Goal: Task Accomplishment & Management: Use online tool/utility

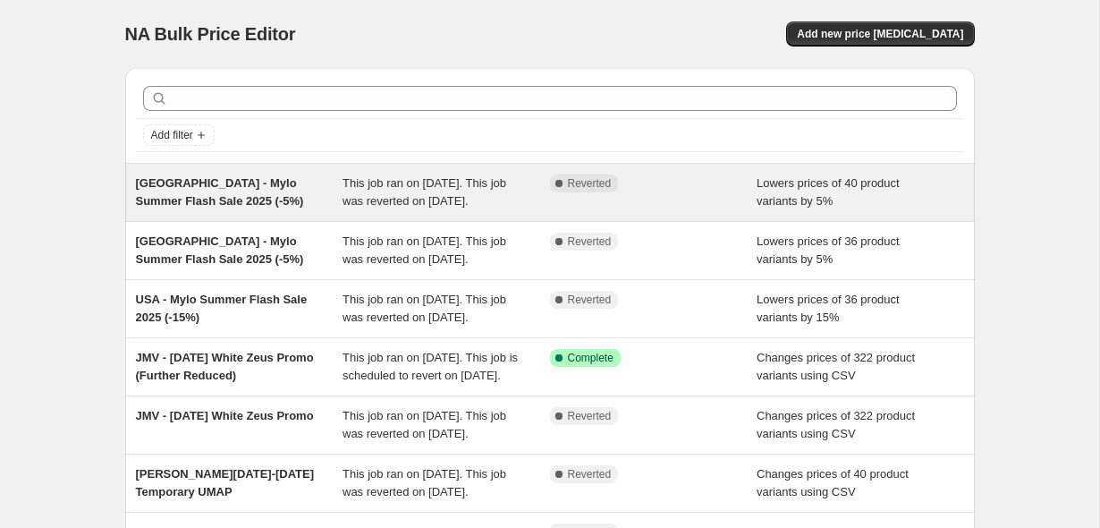
click at [289, 196] on div "[GEOGRAPHIC_DATA] - Mylo Summer Flash Sale 2025 (-5%)" at bounding box center [239, 192] width 207 height 36
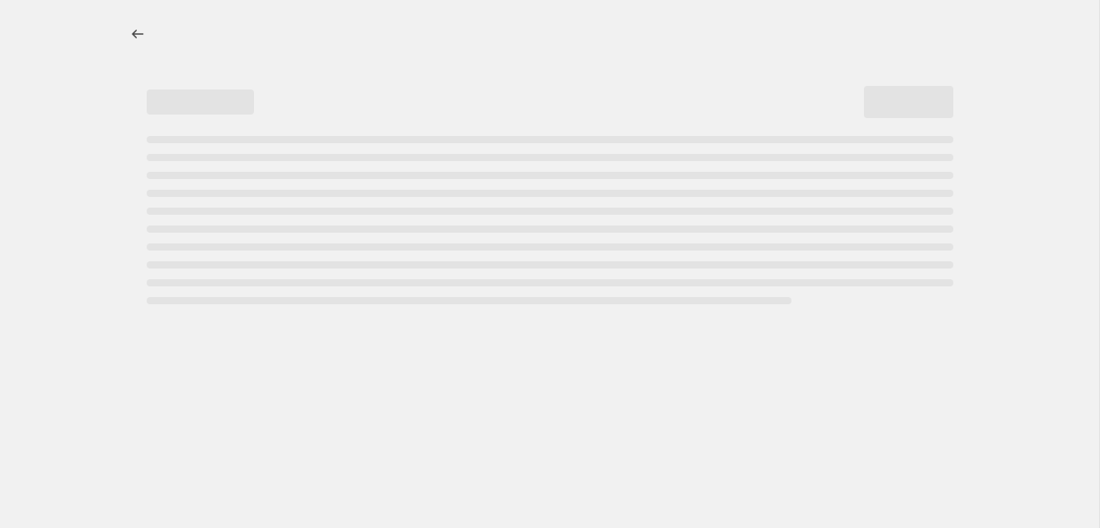
select select "percentage"
select select "no_change"
select select "not_equal"
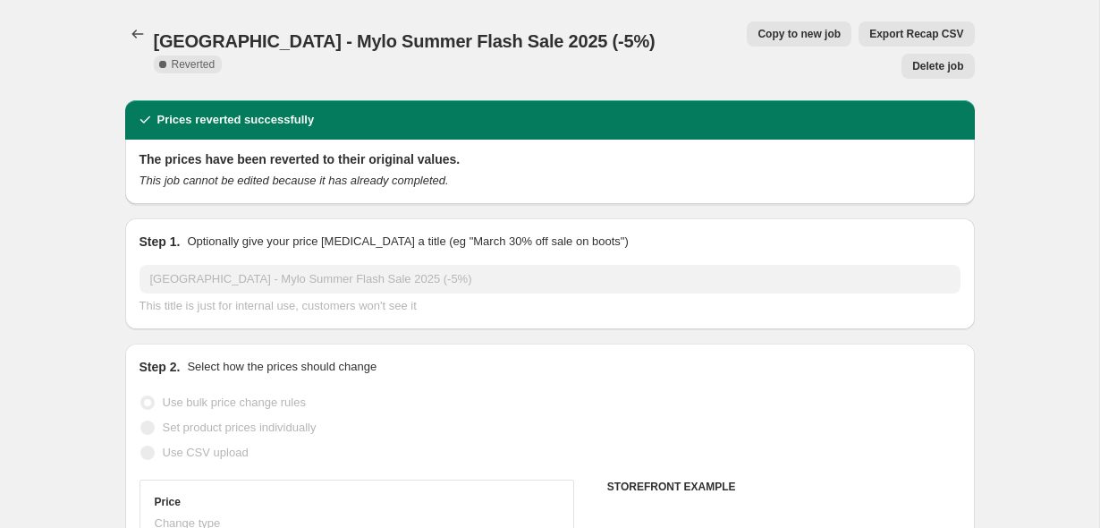
select select "vendor"
select select "product_type"
click at [758, 38] on span "Copy to new job" at bounding box center [799, 34] width 83 height 14
select select "percentage"
select select "no_change"
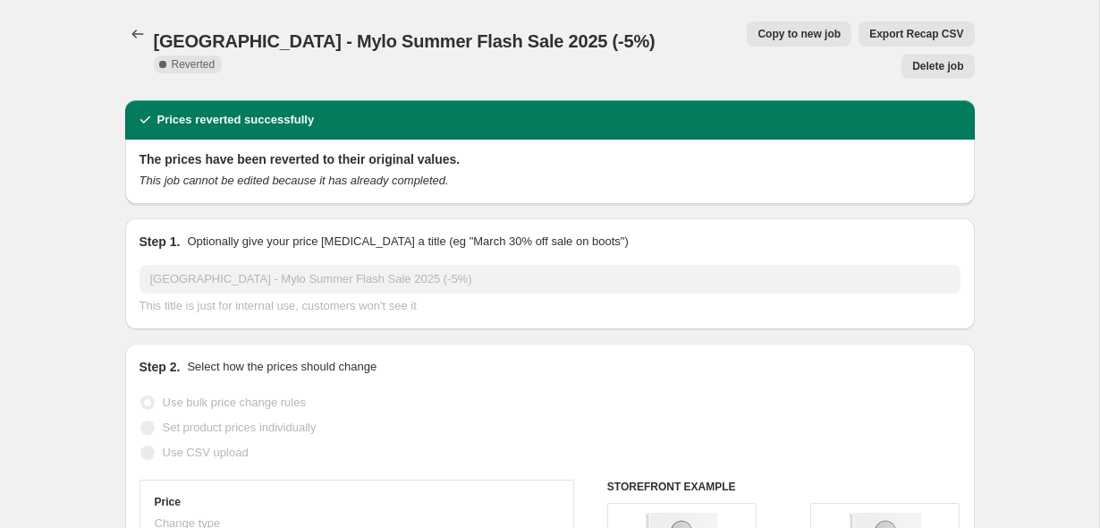
select select "vendor"
select select "product_type"
select select "not_equal"
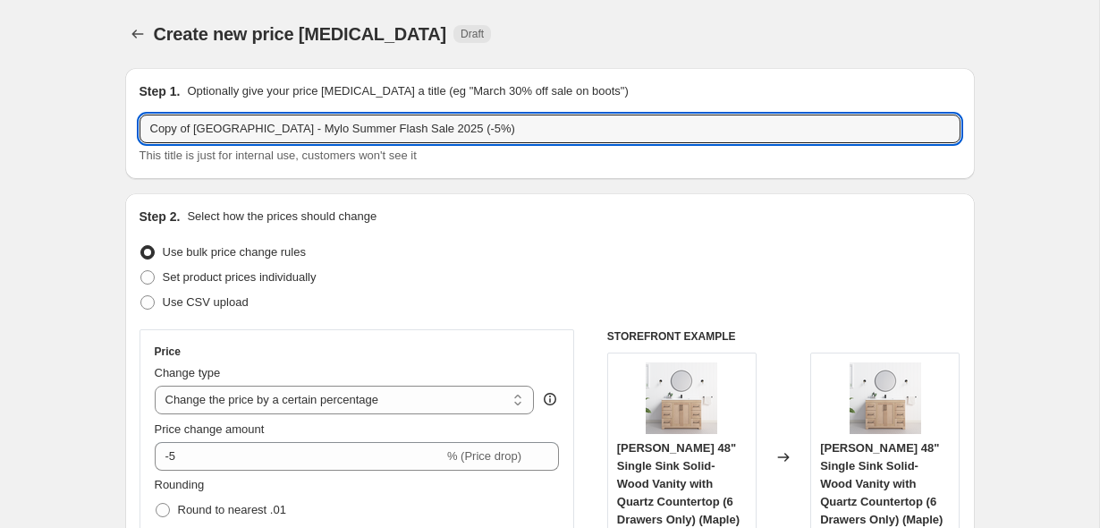
drag, startPoint x: 196, startPoint y: 124, endPoint x: 78, endPoint y: 118, distance: 118.2
click at [548, 140] on input "USA - Mylo Summer Flash Sale 2025 (-5%)" at bounding box center [550, 128] width 821 height 29
type input "USA - Mylo Summer Flash Sale 2025 (-5%) (3)"
click at [589, 253] on div "Use bulk price change rules" at bounding box center [550, 252] width 821 height 25
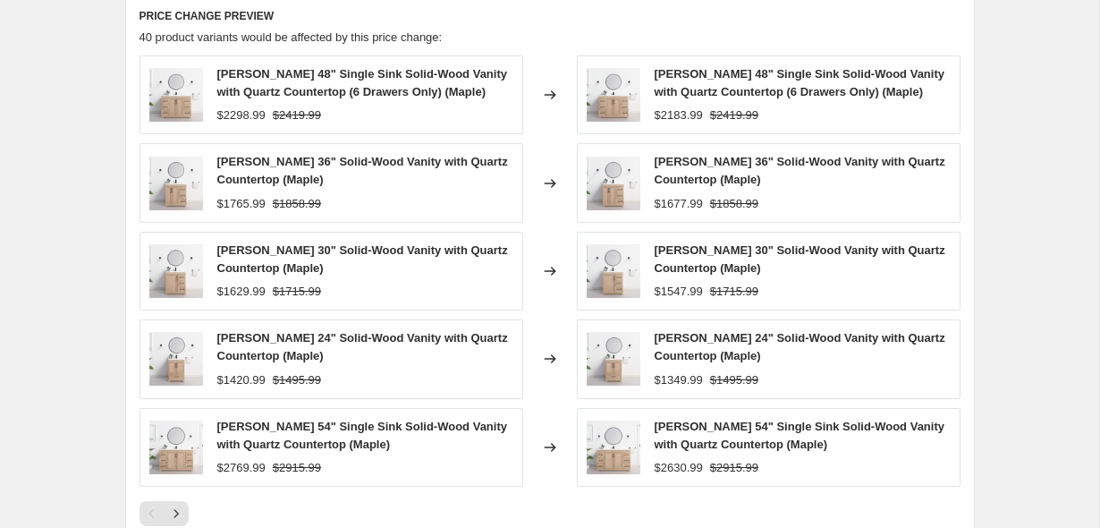
scroll to position [1468, 0]
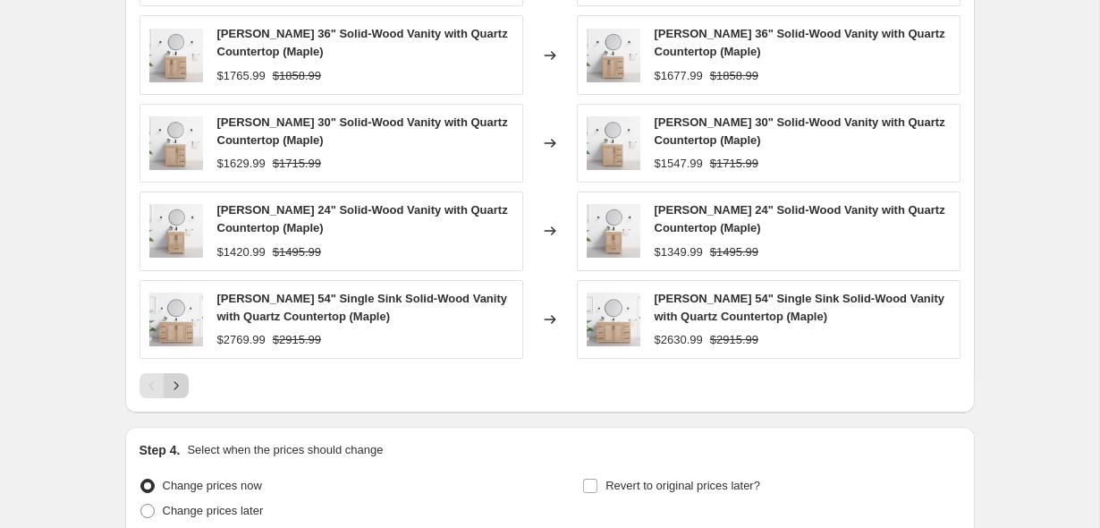
click at [180, 390] on icon "Next" at bounding box center [176, 386] width 18 height 18
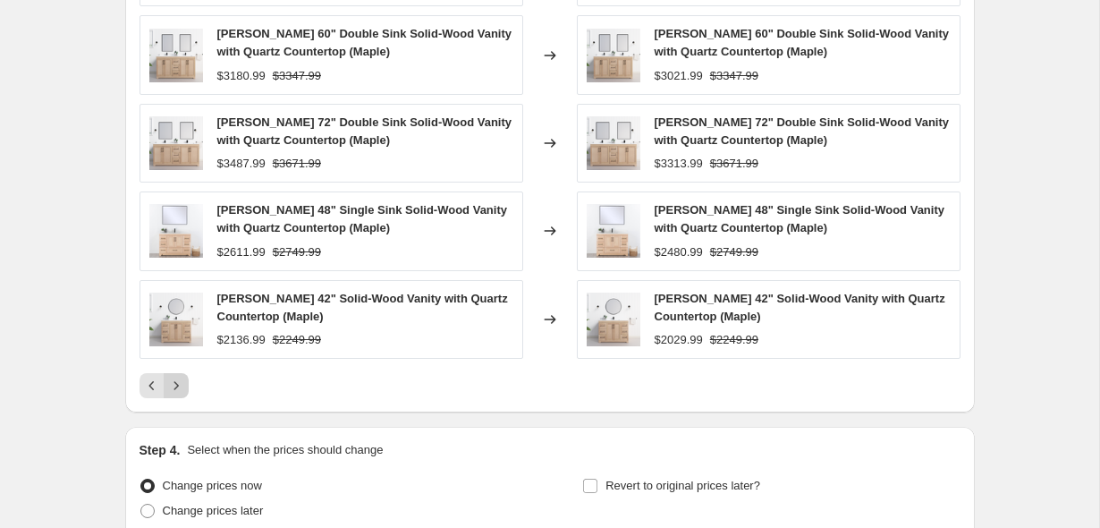
click at [187, 392] on button "Next" at bounding box center [176, 385] width 25 height 25
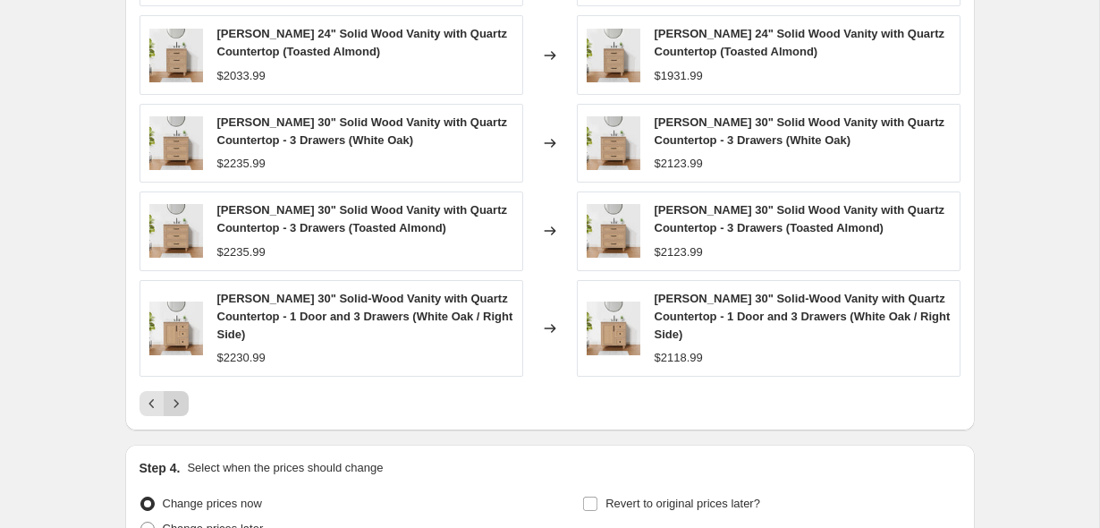
click at [187, 392] on button "Next" at bounding box center [176, 403] width 25 height 25
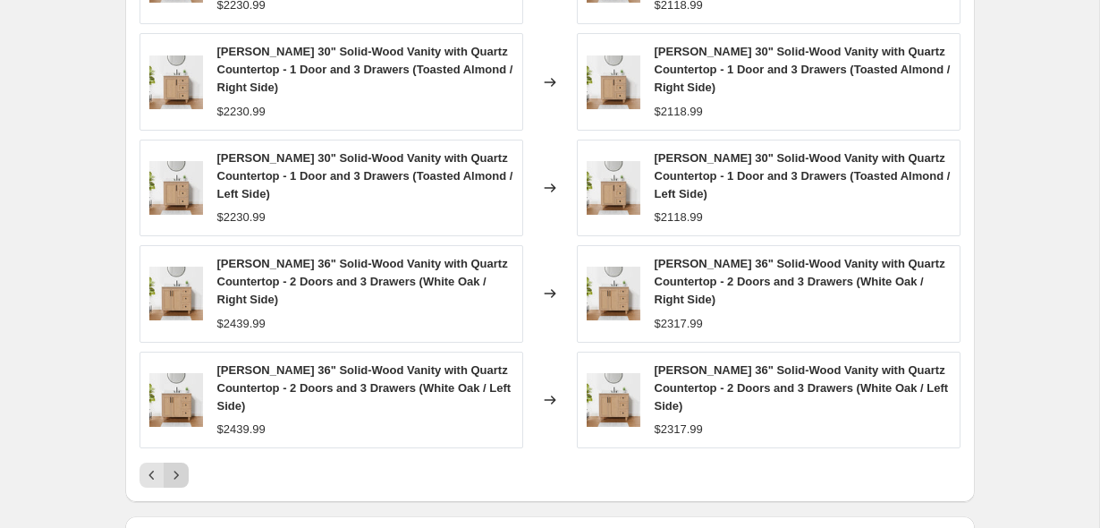
click at [182, 466] on icon "Next" at bounding box center [176, 475] width 18 height 18
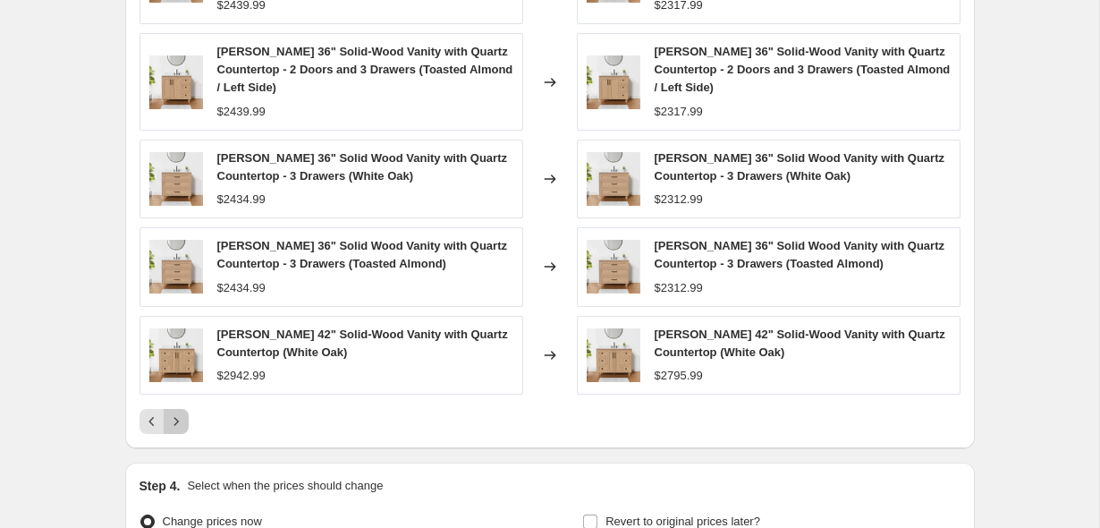
click at [181, 422] on icon "Next" at bounding box center [176, 421] width 18 height 18
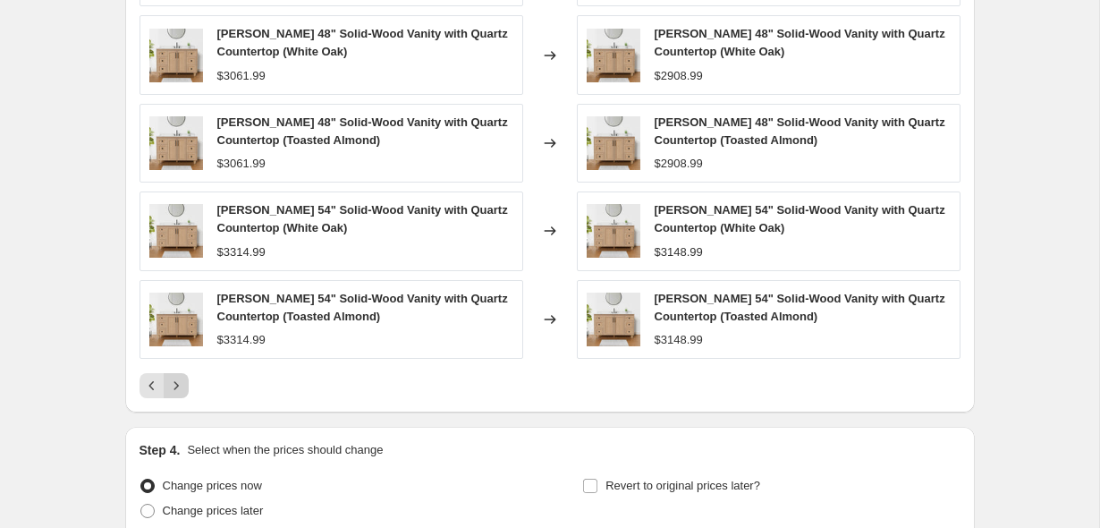
click at [179, 395] on button "Next" at bounding box center [176, 385] width 25 height 25
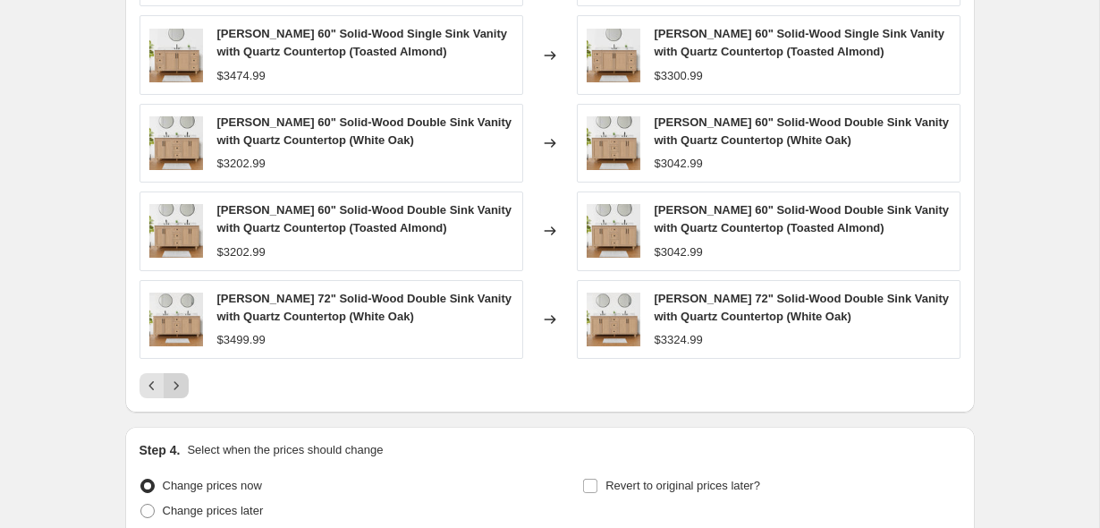
click at [179, 395] on button "Next" at bounding box center [176, 385] width 25 height 25
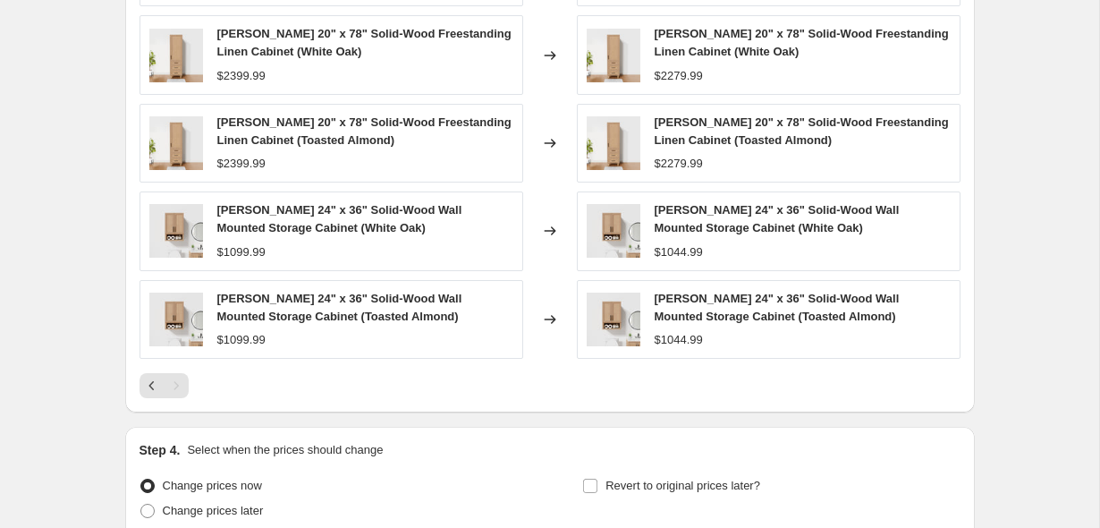
click at [180, 392] on div "Pagination" at bounding box center [176, 385] width 25 height 25
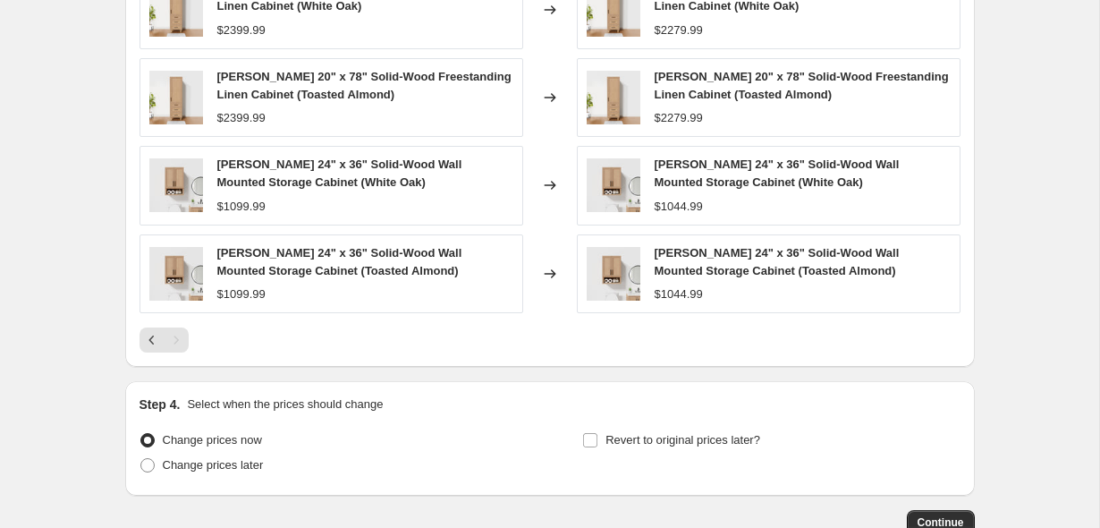
scroll to position [1629, 0]
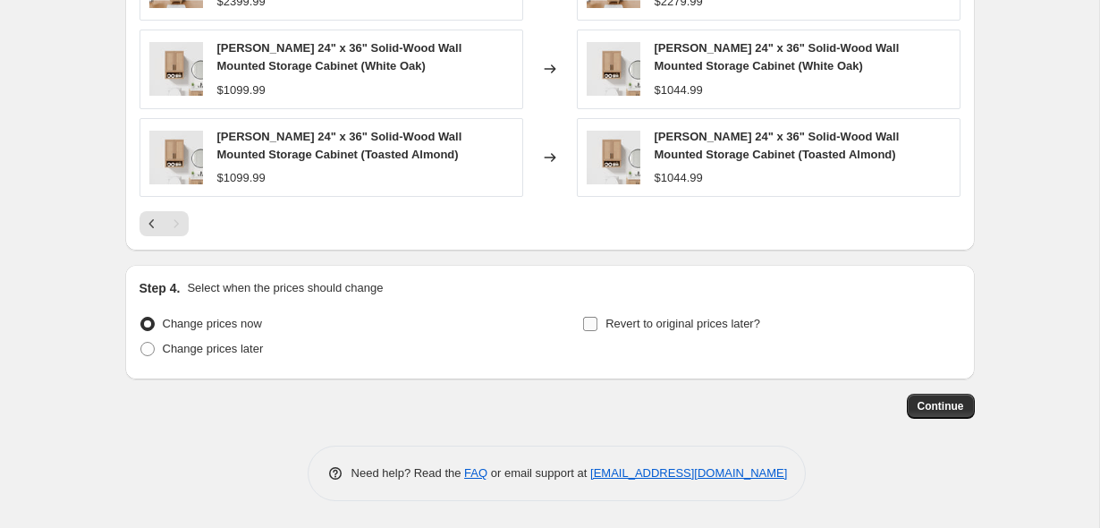
click at [690, 317] on span "Revert to original prices later?" at bounding box center [682, 323] width 155 height 13
click at [597, 317] on input "Revert to original prices later?" at bounding box center [590, 324] width 14 height 14
checkbox input "true"
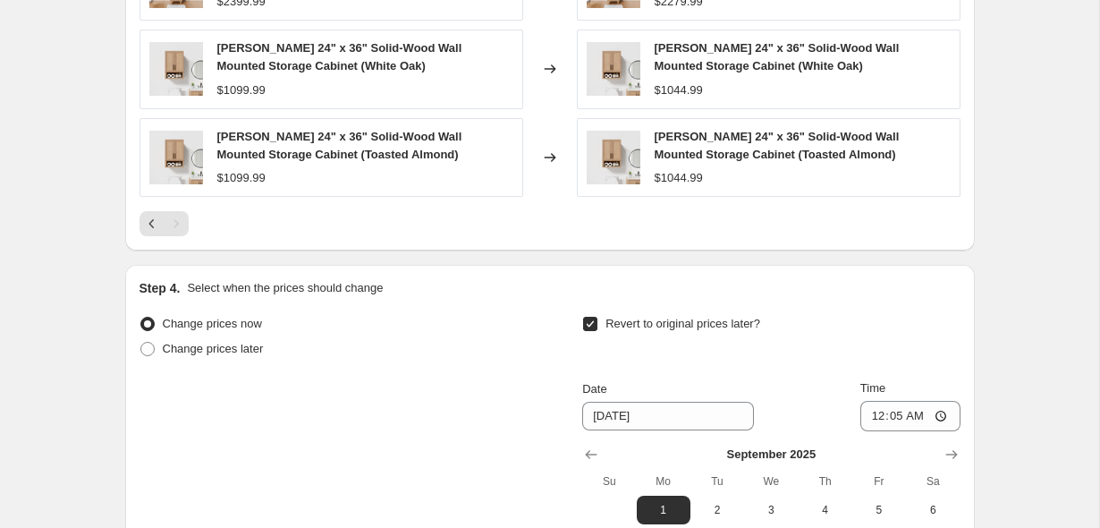
scroll to position [1803, 0]
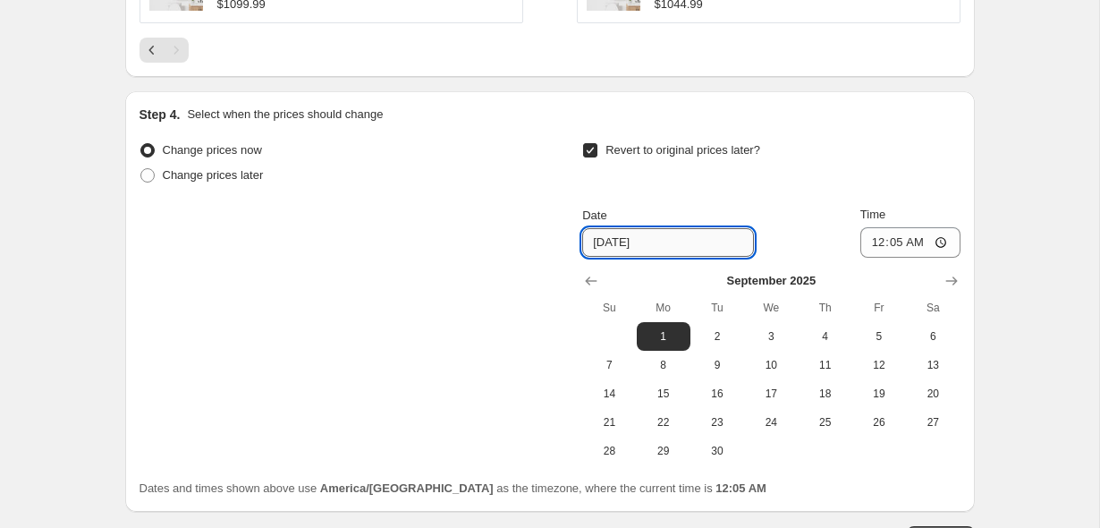
click at [668, 238] on input "9/1/2025" at bounding box center [668, 242] width 172 height 29
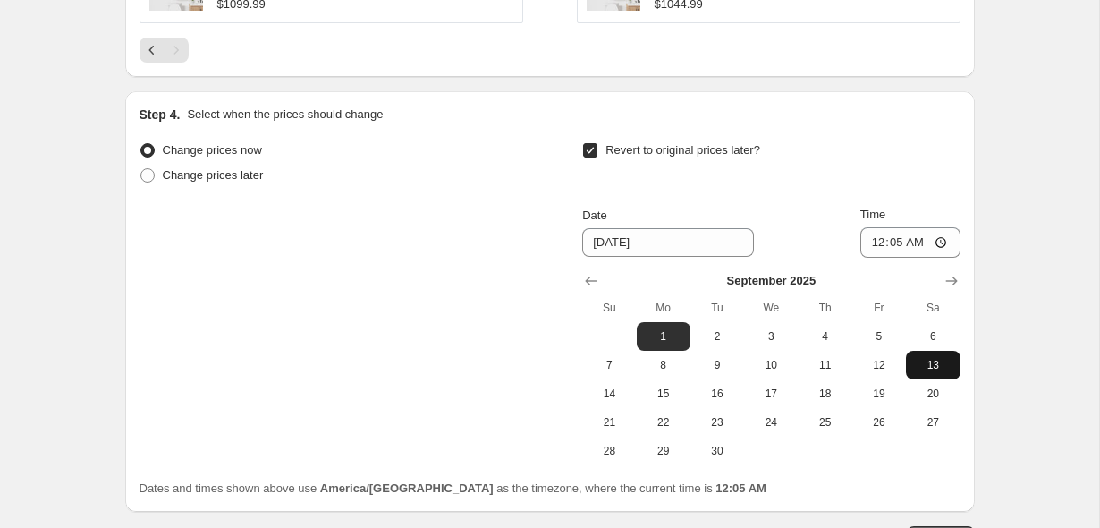
click at [931, 359] on span "13" at bounding box center [932, 365] width 39 height 14
type input "9/13/2025"
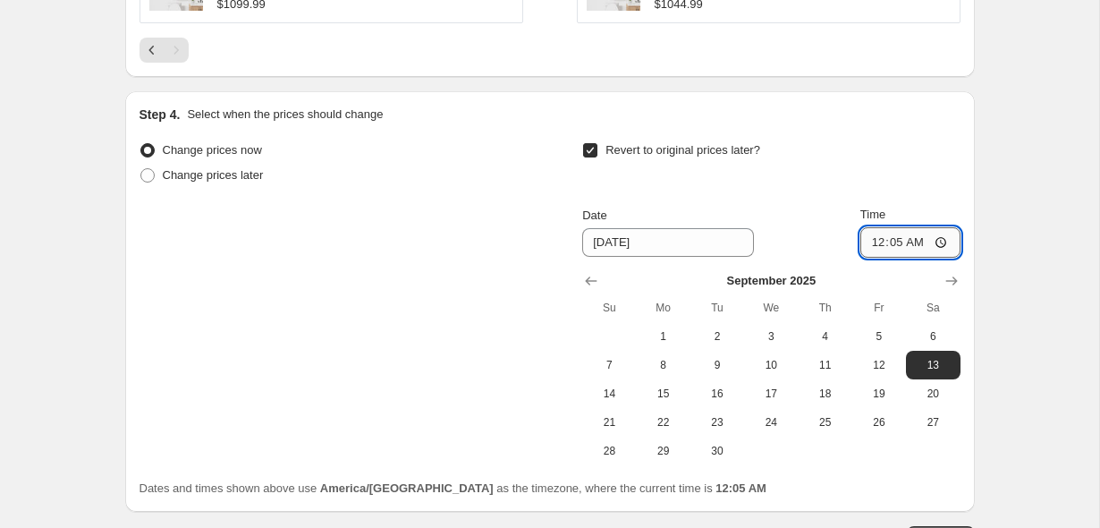
click at [876, 242] on input "00:05" at bounding box center [910, 242] width 100 height 30
type input "00:00"
click at [901, 148] on div "Revert to original prices later?" at bounding box center [770, 165] width 377 height 54
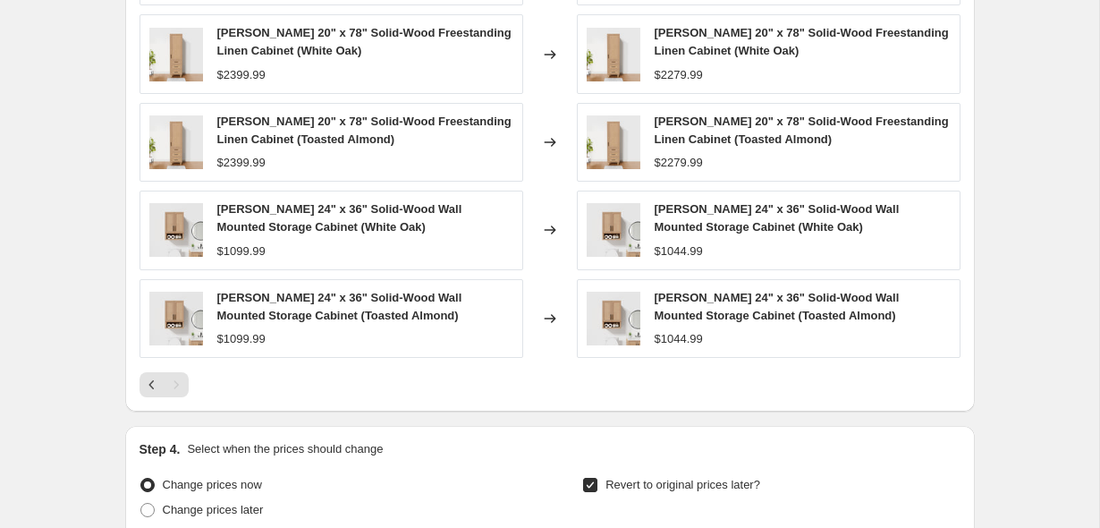
scroll to position [1935, 0]
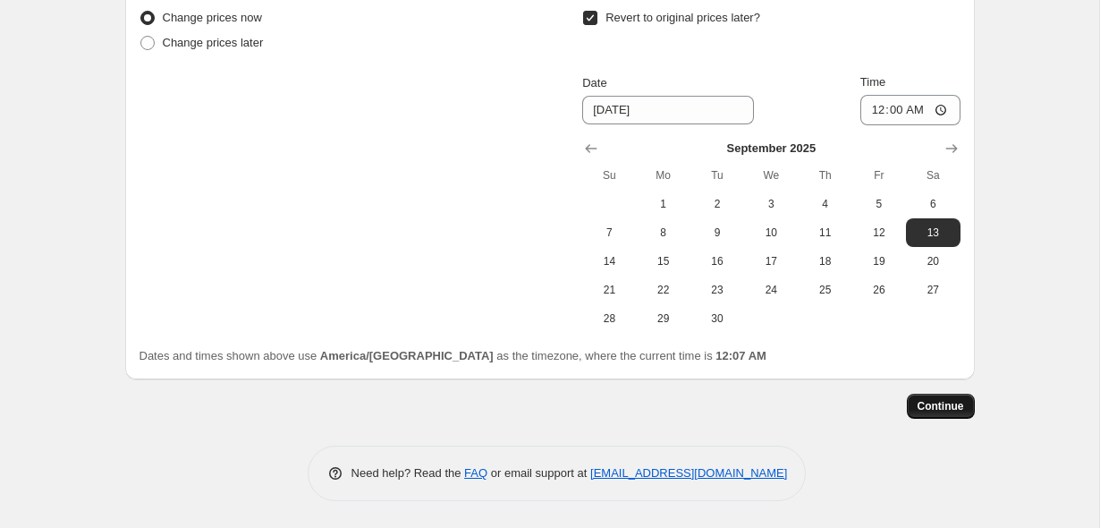
click at [949, 416] on button "Continue" at bounding box center [941, 406] width 68 height 25
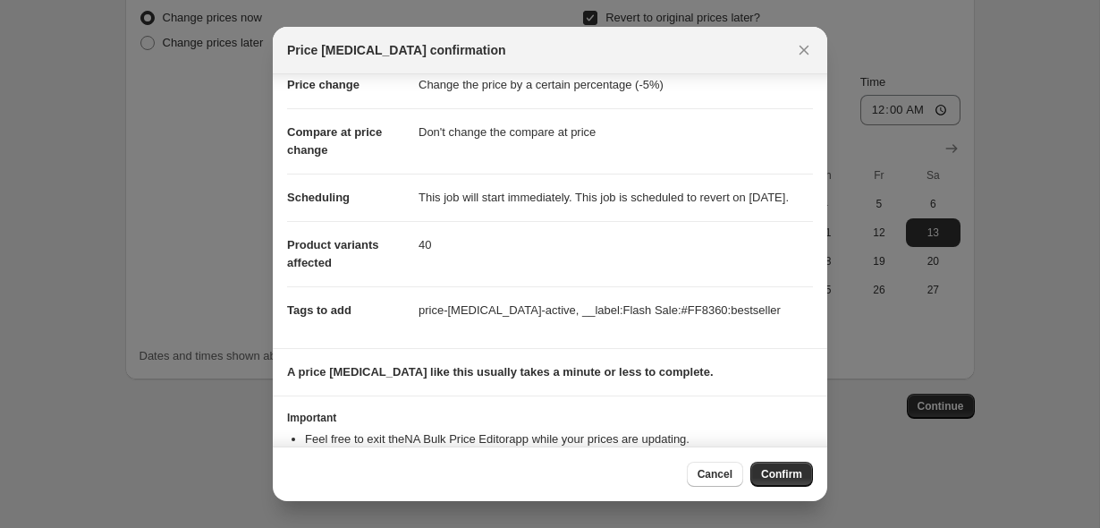
scroll to position [125, 0]
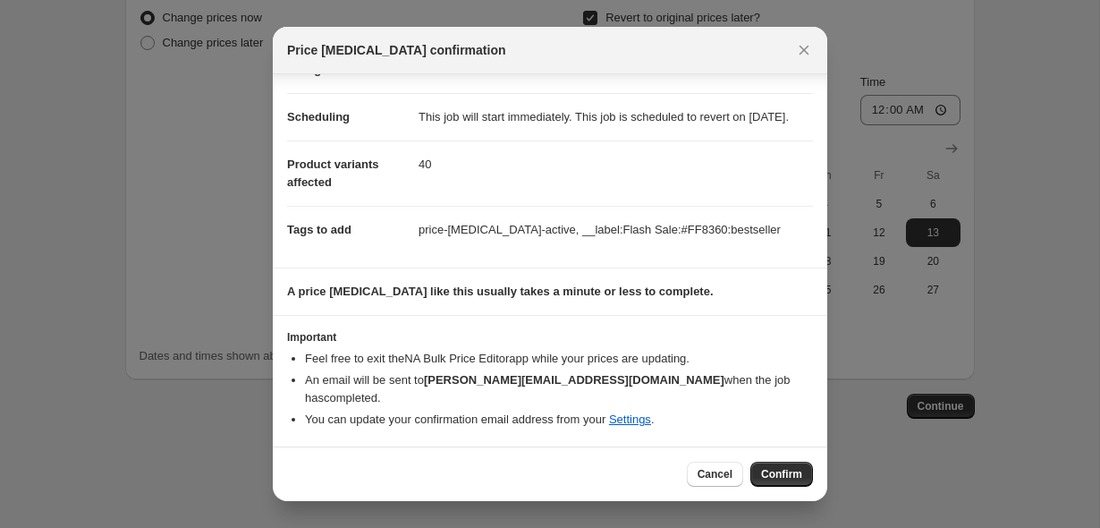
click at [683, 245] on dd "price-change-job-active, __label:Flash Sale:#FF8360:bestseller" at bounding box center [616, 229] width 394 height 47
copy dd "FF8360"
click at [810, 58] on icon "Close" at bounding box center [804, 50] width 18 height 18
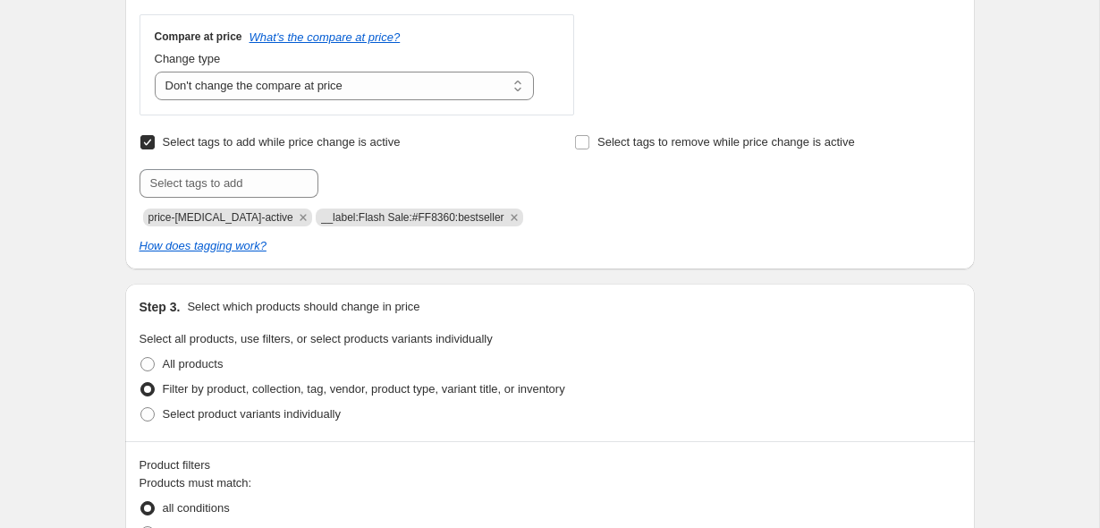
scroll to position [640, 0]
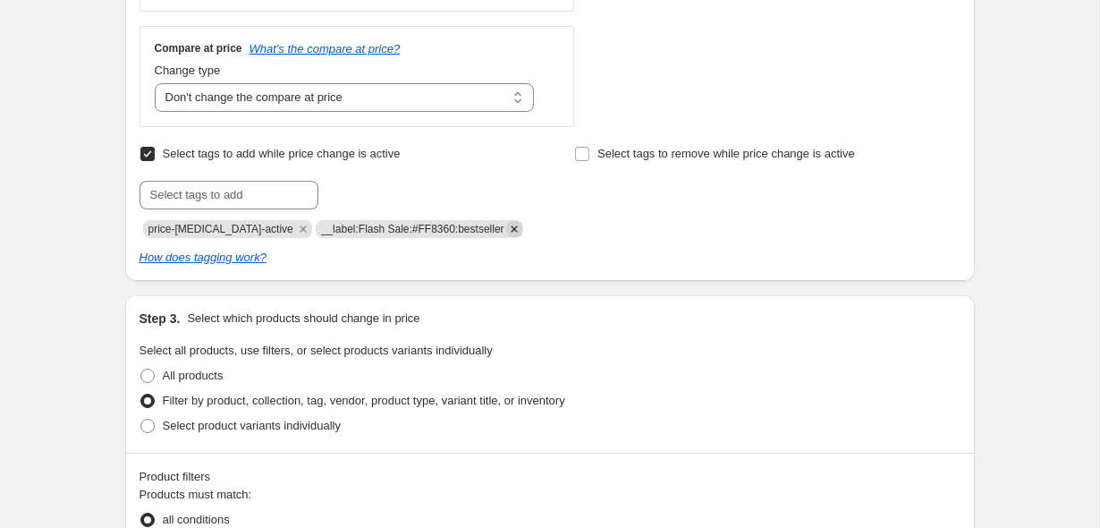
click at [506, 228] on icon "Remove __label:Flash Sale:#FF8360:bestseller" at bounding box center [514, 229] width 16 height 16
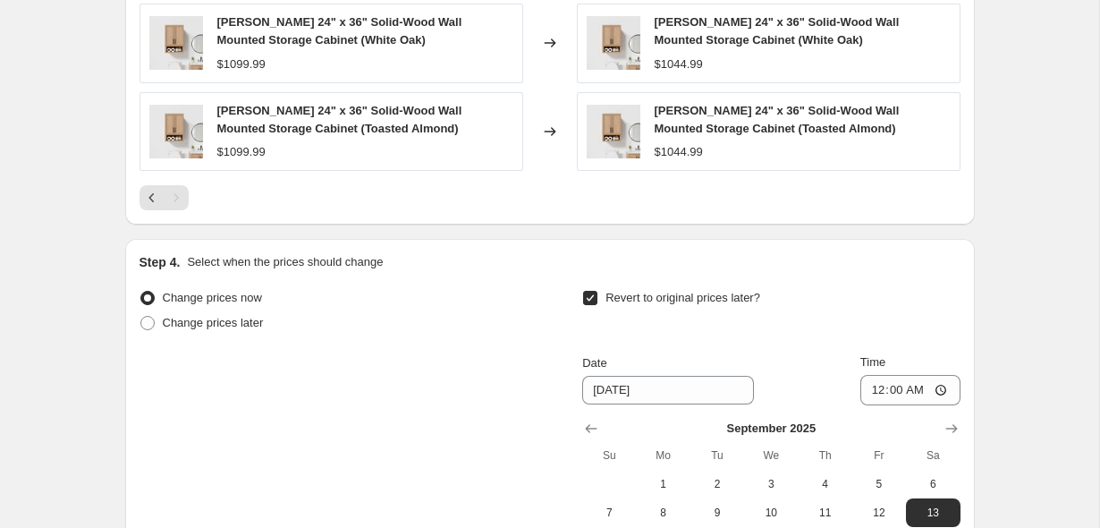
scroll to position [1935, 0]
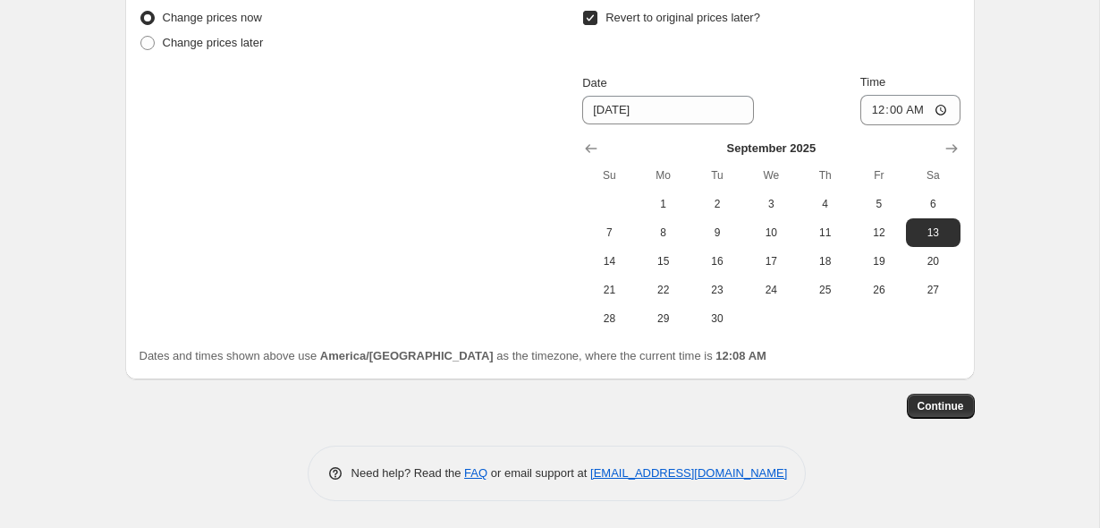
click at [956, 402] on span "Continue" at bounding box center [941, 406] width 47 height 14
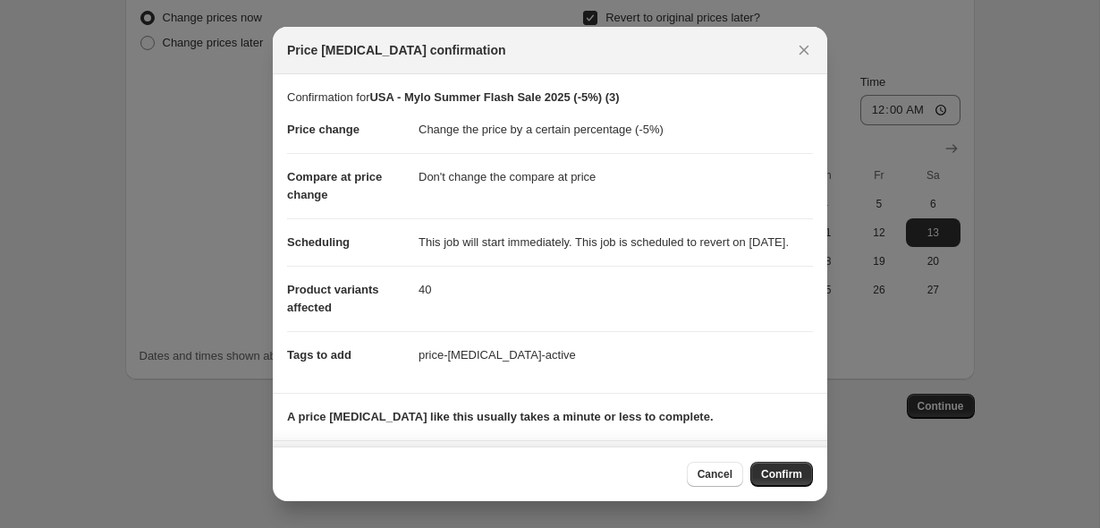
scroll to position [125, 0]
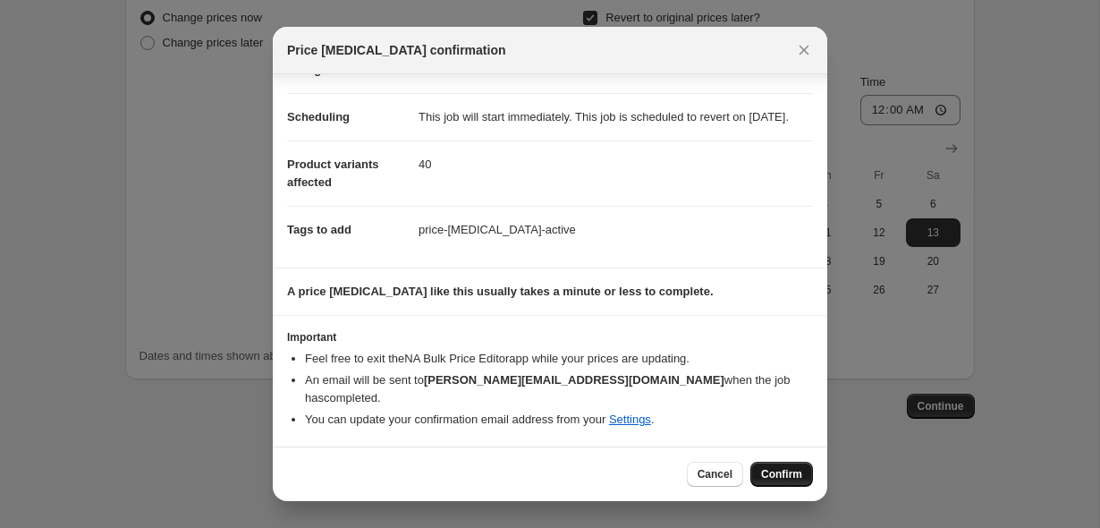
click at [797, 475] on span "Confirm" at bounding box center [781, 474] width 41 height 14
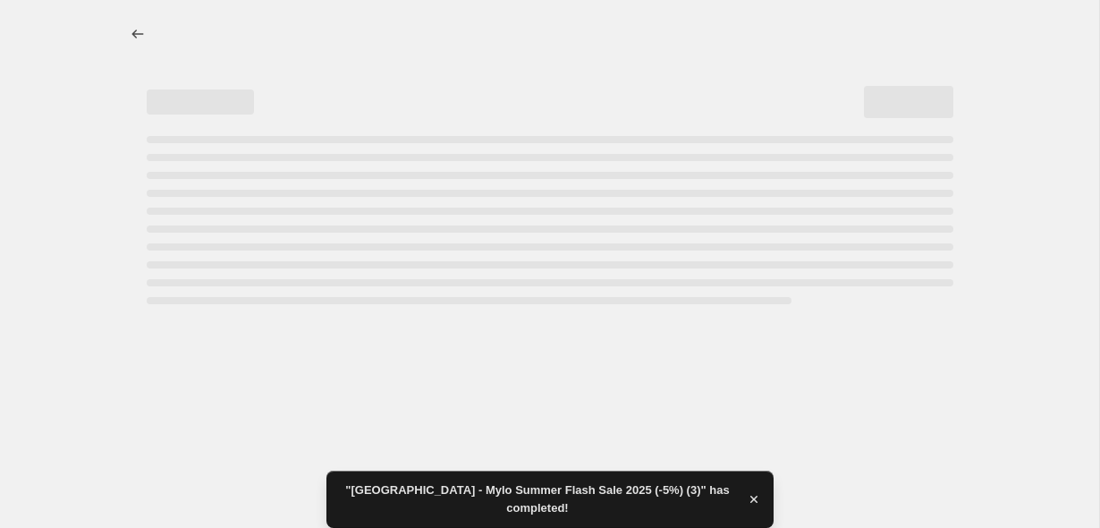
select select "percentage"
select select "no_change"
select select "vendor"
select select "product_type"
select select "not_equal"
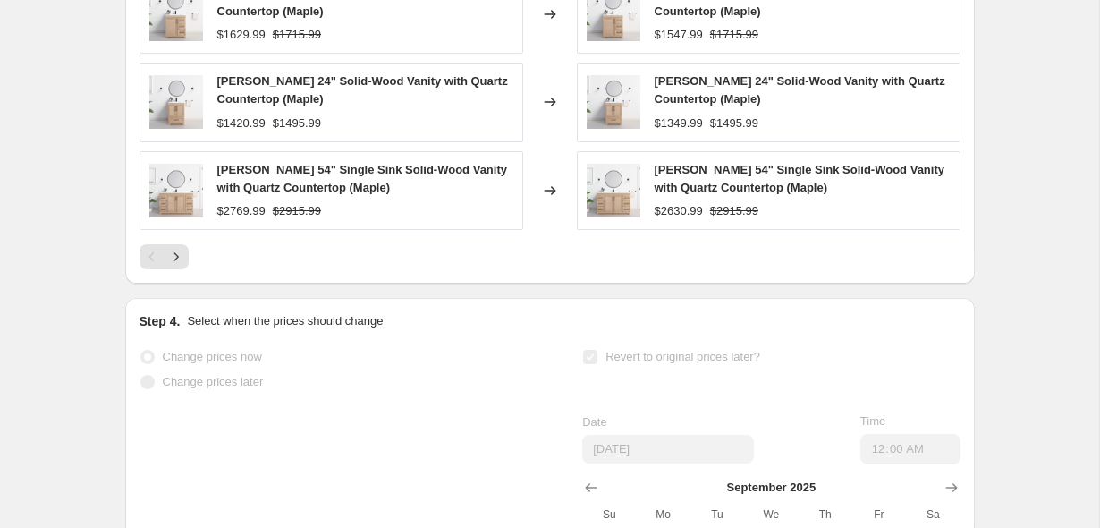
scroll to position [1813, 0]
